Goal: Transaction & Acquisition: Book appointment/travel/reservation

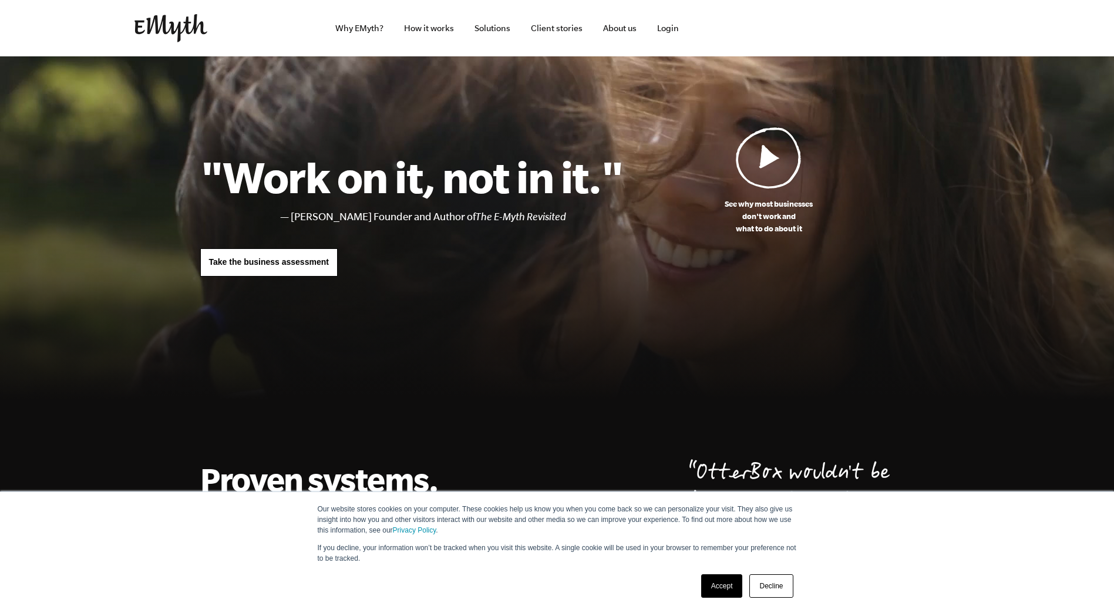
click at [728, 586] on link "Accept" at bounding box center [722, 585] width 42 height 23
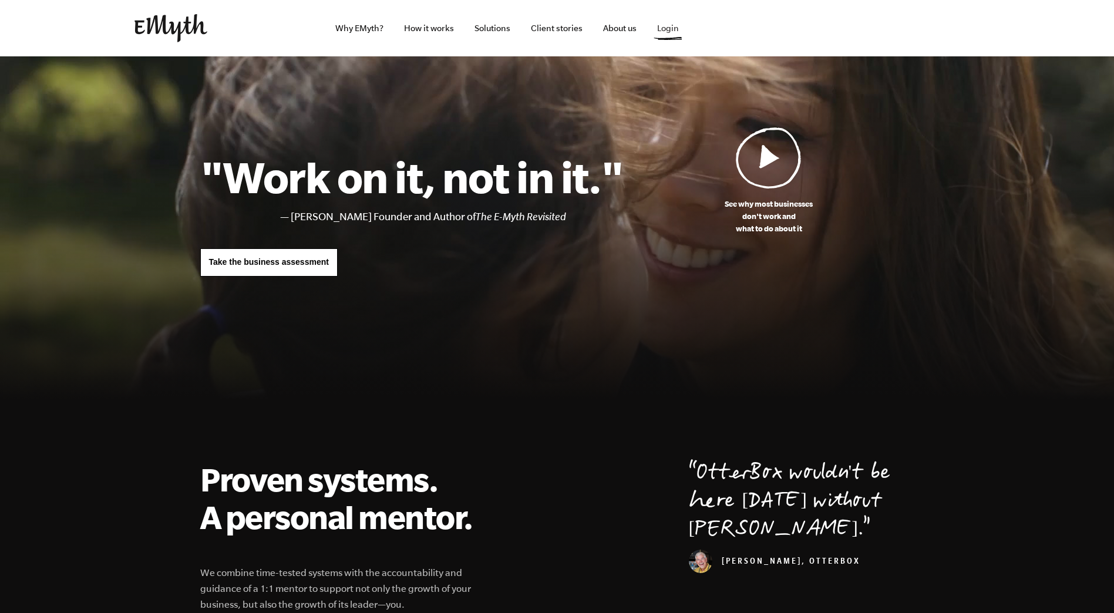
click at [665, 28] on link "Login" at bounding box center [668, 28] width 41 height 56
click at [421, 30] on link "How it works" at bounding box center [429, 28] width 69 height 56
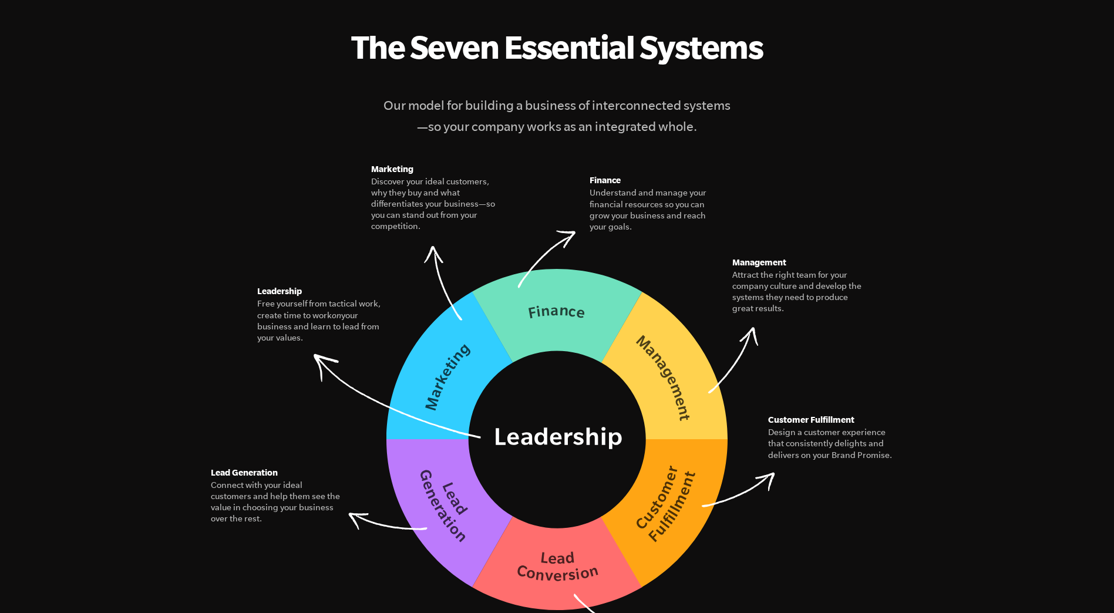
scroll to position [1548, 0]
click at [547, 124] on figure "The Seven Essential Systems Our model for building a business of interconnected…" at bounding box center [557, 319] width 714 height 584
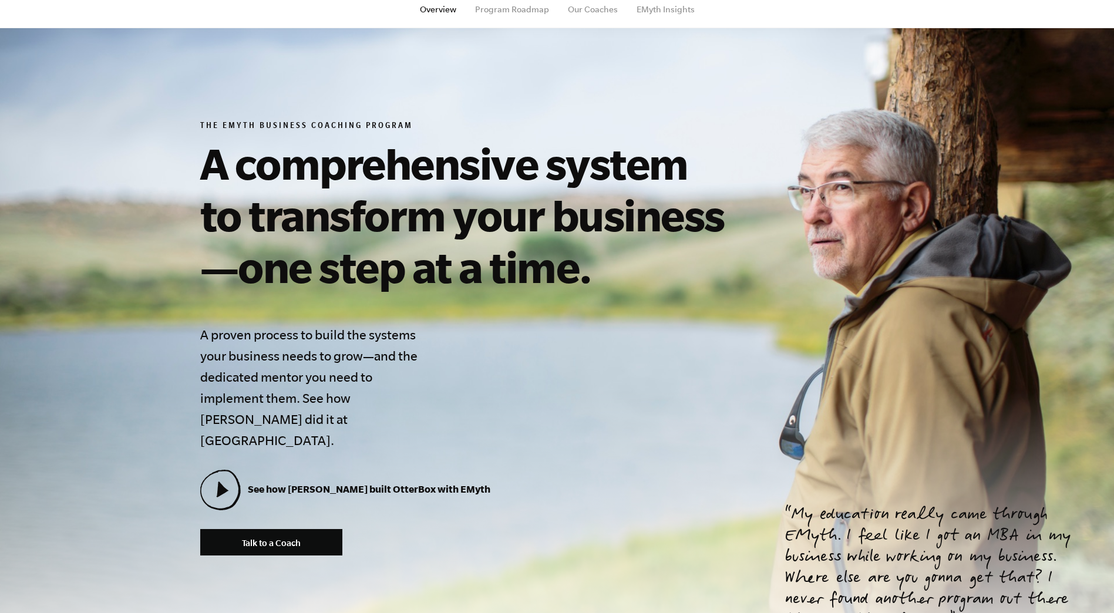
scroll to position [0, 0]
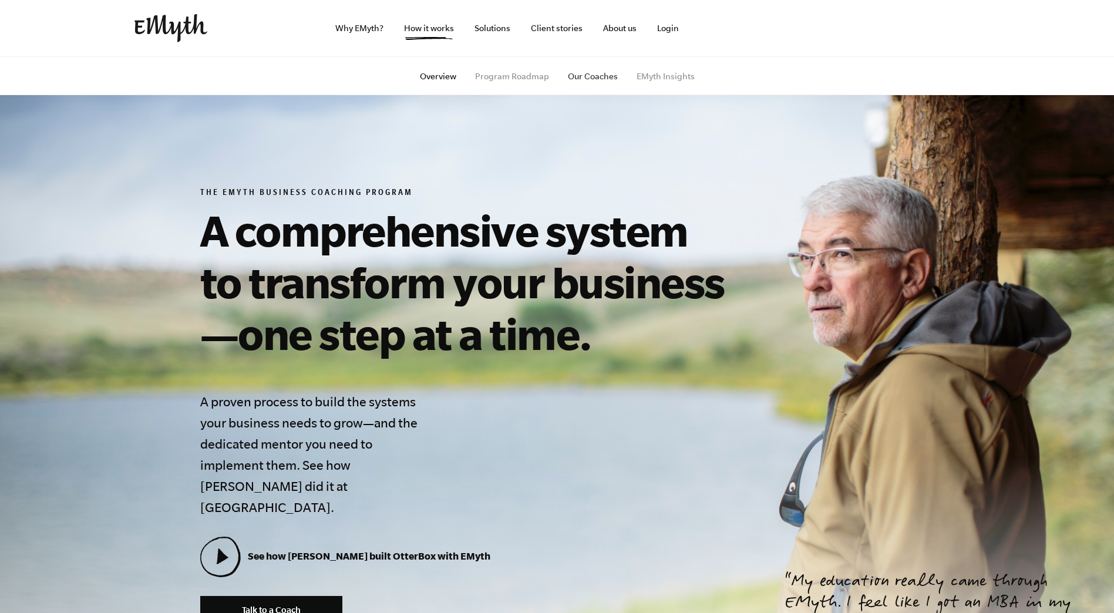
click at [587, 73] on link "Our Coaches" at bounding box center [593, 76] width 50 height 9
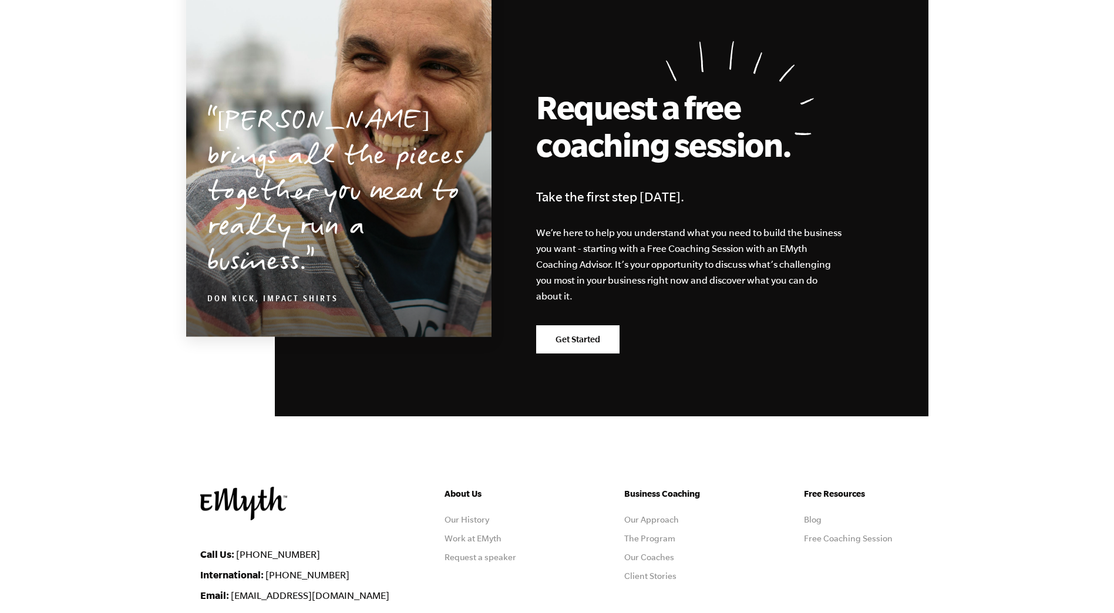
scroll to position [2007, 0]
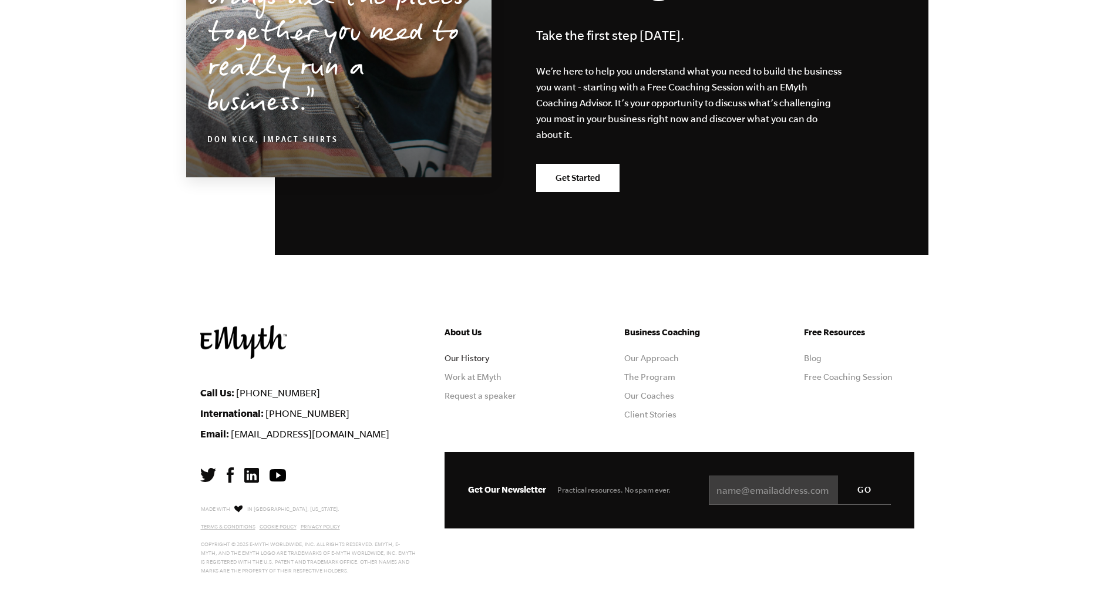
click at [463, 358] on link "Our History" at bounding box center [467, 358] width 45 height 9
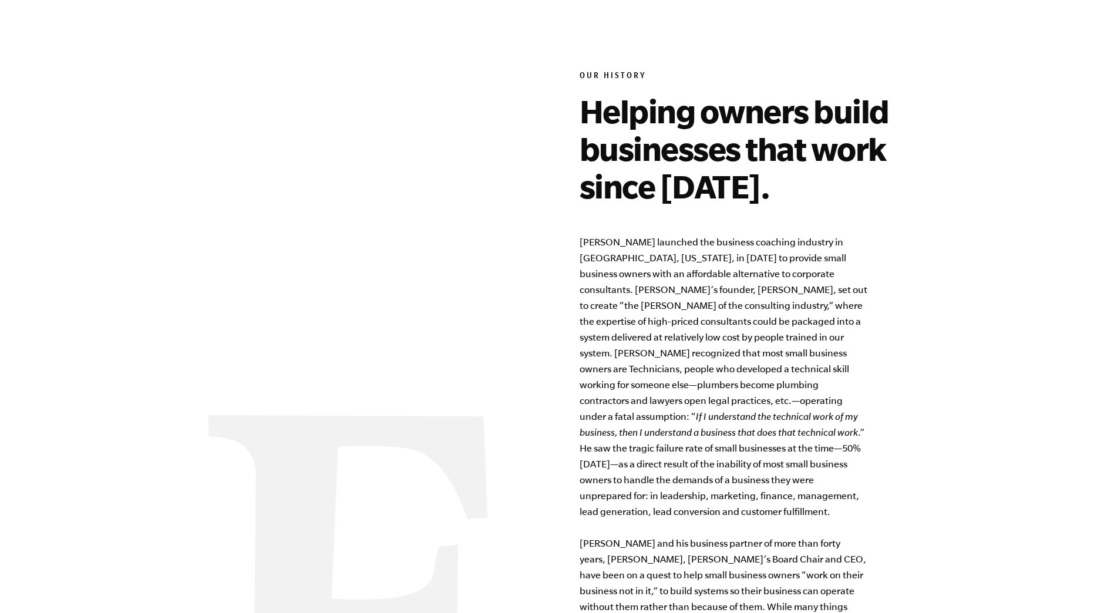
scroll to position [789, 0]
drag, startPoint x: 582, startPoint y: 287, endPoint x: 655, endPoint y: 287, distance: 72.8
click at [655, 287] on p "EMyth launched the business coaching industry in San Mateo, California, in 1977…" at bounding box center [724, 464] width 288 height 460
copy p "Michael E. Gerber"
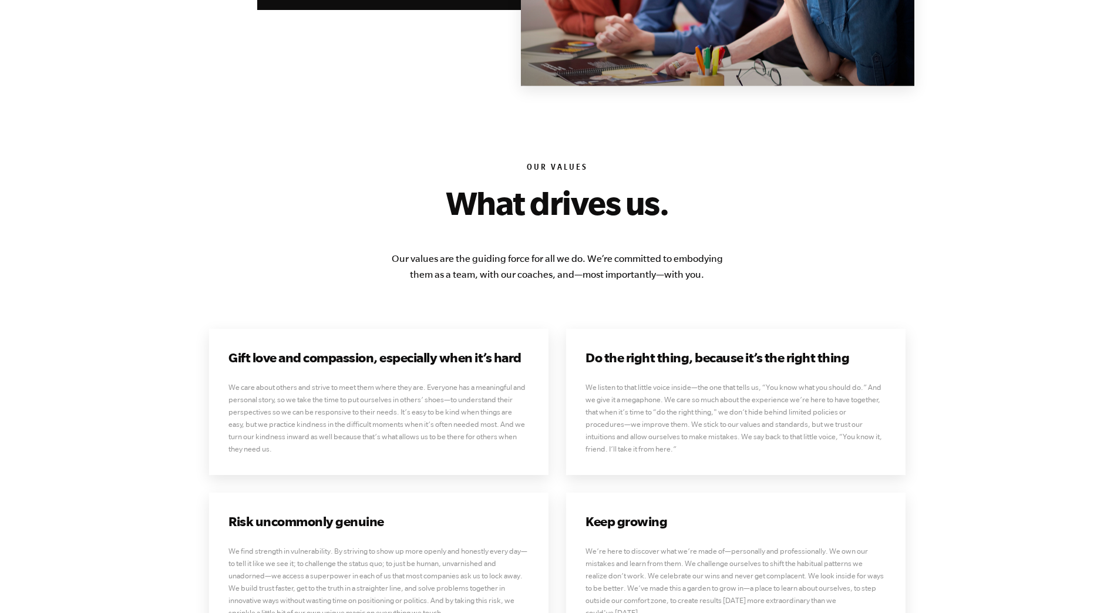
scroll to position [2720, 0]
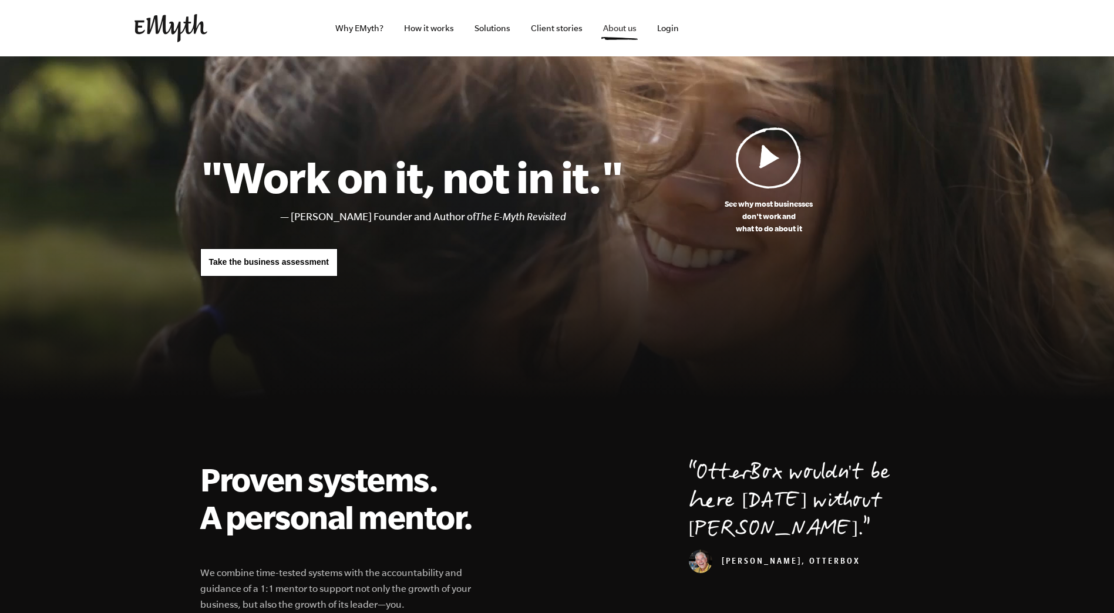
click at [632, 38] on link "About us" at bounding box center [620, 28] width 52 height 56
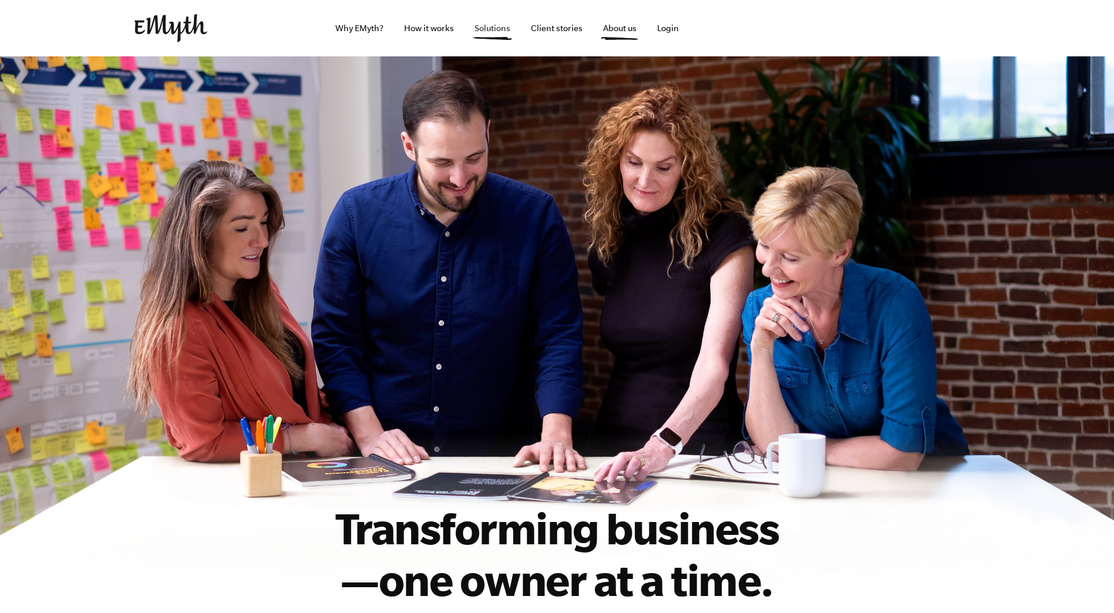
click at [484, 27] on link "Solutions" at bounding box center [492, 28] width 55 height 56
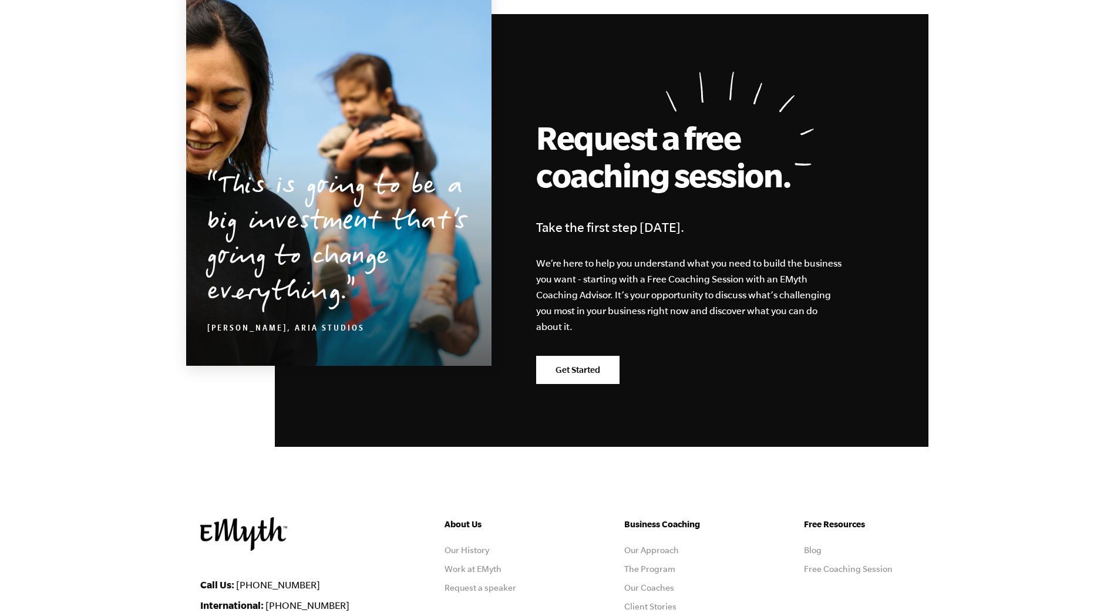
scroll to position [1841, 0]
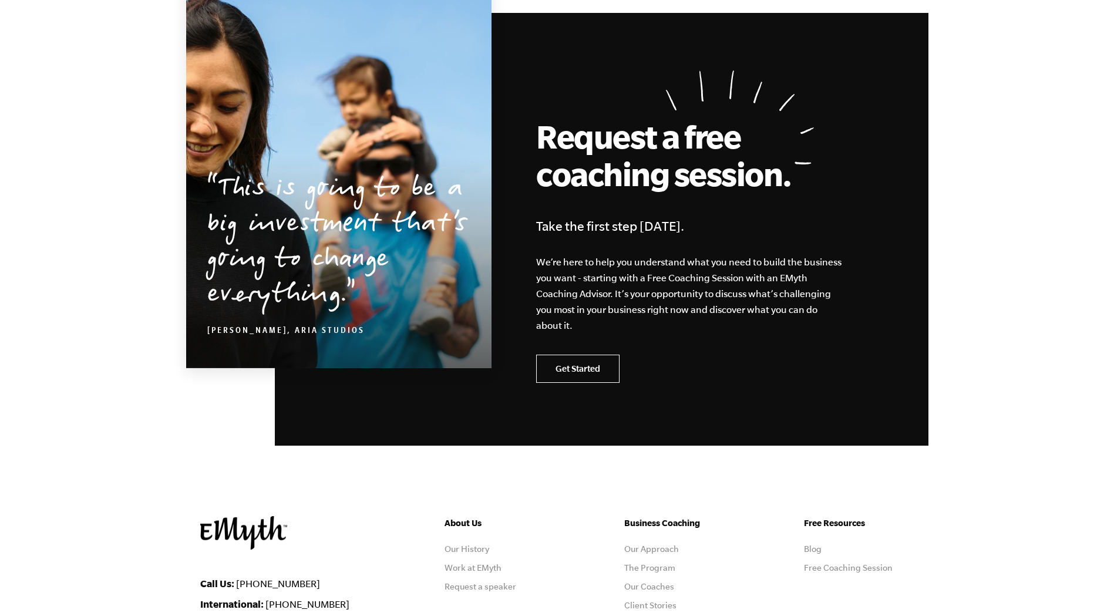
click at [570, 381] on link "Get Started" at bounding box center [577, 369] width 83 height 28
